Goal: Information Seeking & Learning: Learn about a topic

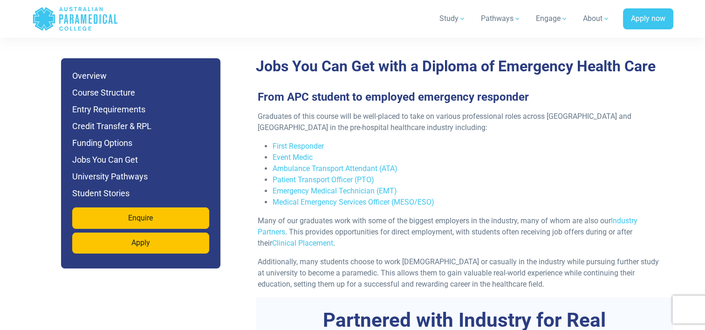
scroll to position [3074, 0]
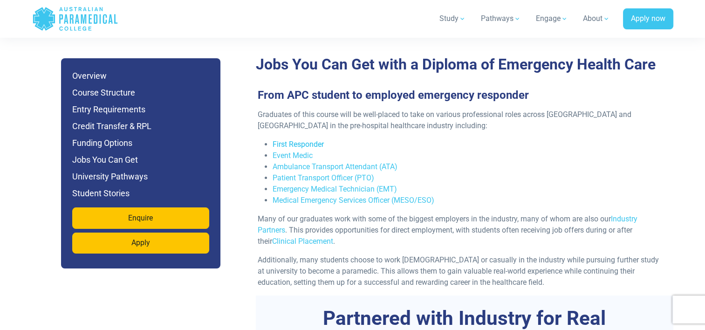
click at [320, 140] on link "First Responder" at bounding box center [297, 144] width 51 height 9
click at [290, 151] on link "Event Medic" at bounding box center [292, 155] width 40 height 9
click at [313, 162] on link "Ambulance Transport Attendant (ATA)" at bounding box center [334, 166] width 125 height 9
click at [336, 184] on link "Emergency Medical Technician (EMT)" at bounding box center [334, 188] width 124 height 9
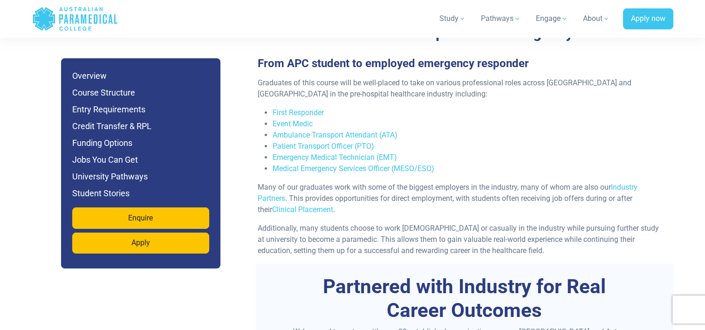
scroll to position [3121, 0]
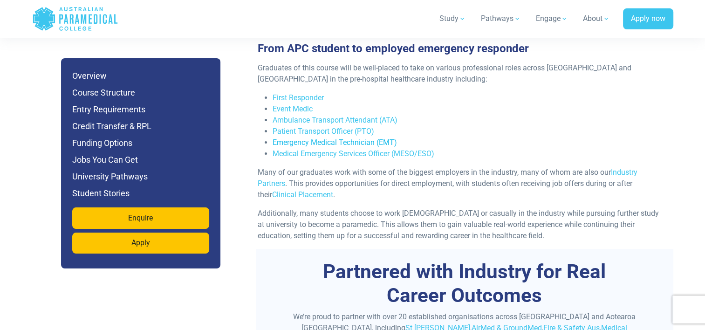
click at [321, 138] on link "Emergency Medical Technician (EMT)" at bounding box center [334, 142] width 124 height 9
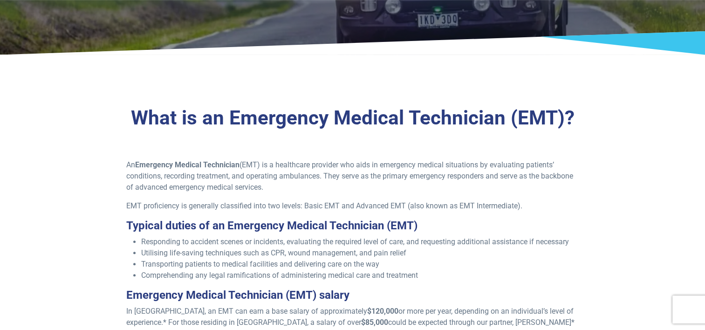
scroll to position [223, 0]
